Goal: Browse casually

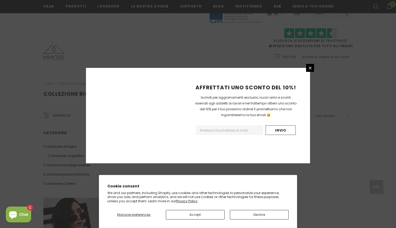
scroll to position [315, 0]
